Goal: Find specific page/section: Find specific page/section

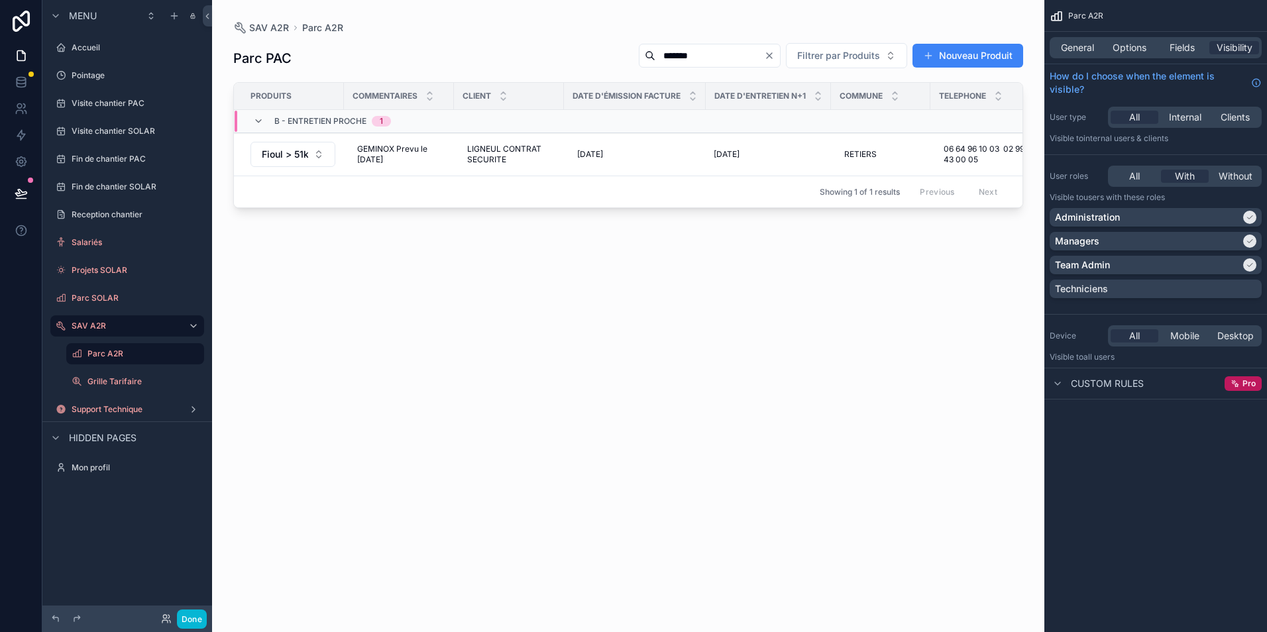
click at [459, 349] on div "Parc PAC ******* Filtrer par Produits Nouveau Produit Produits Commentaires Cli…" at bounding box center [628, 325] width 790 height 582
